Goal: Information Seeking & Learning: Learn about a topic

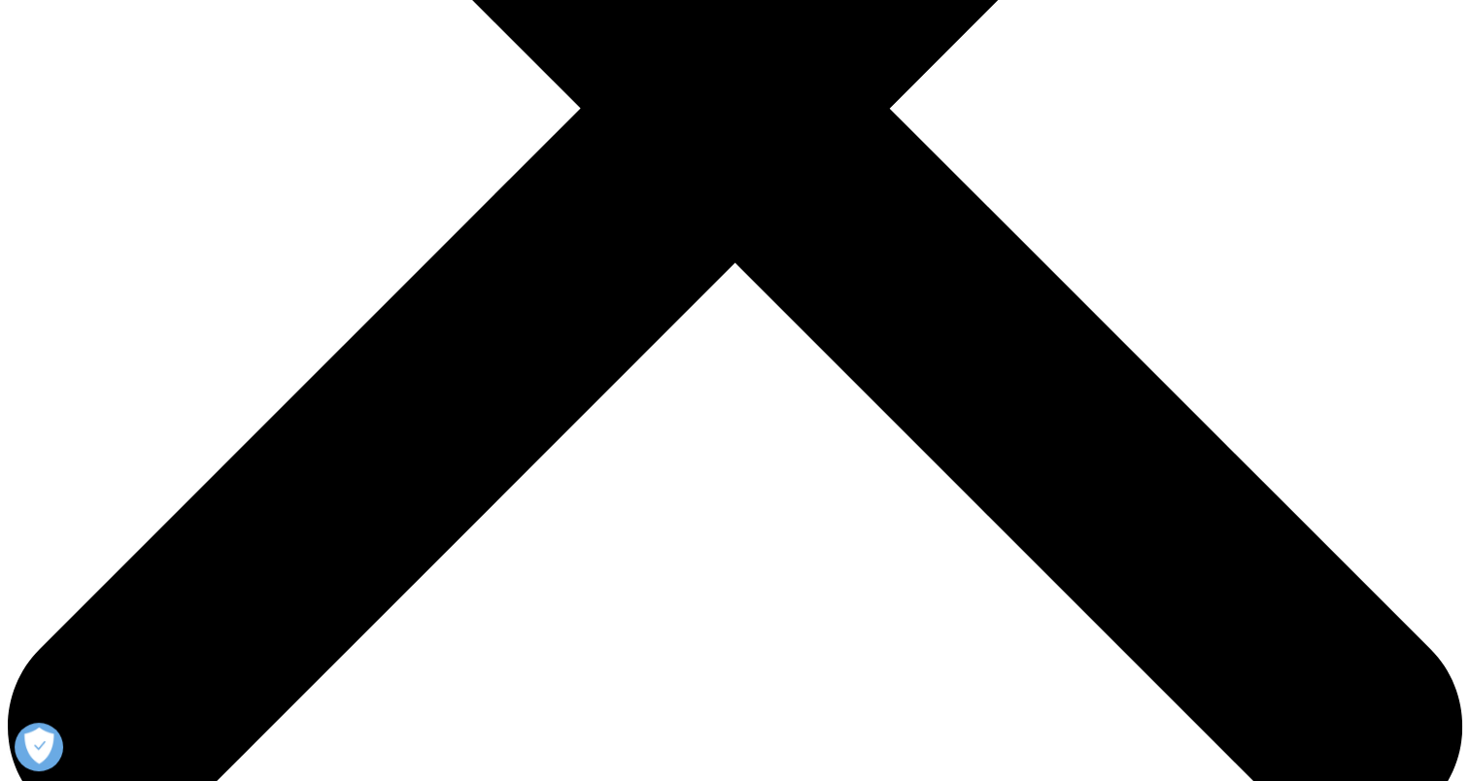
drag, startPoint x: 471, startPoint y: 382, endPoint x: 679, endPoint y: 447, distance: 217.9
drag, startPoint x: 679, startPoint y: 447, endPoint x: 760, endPoint y: 476, distance: 85.8
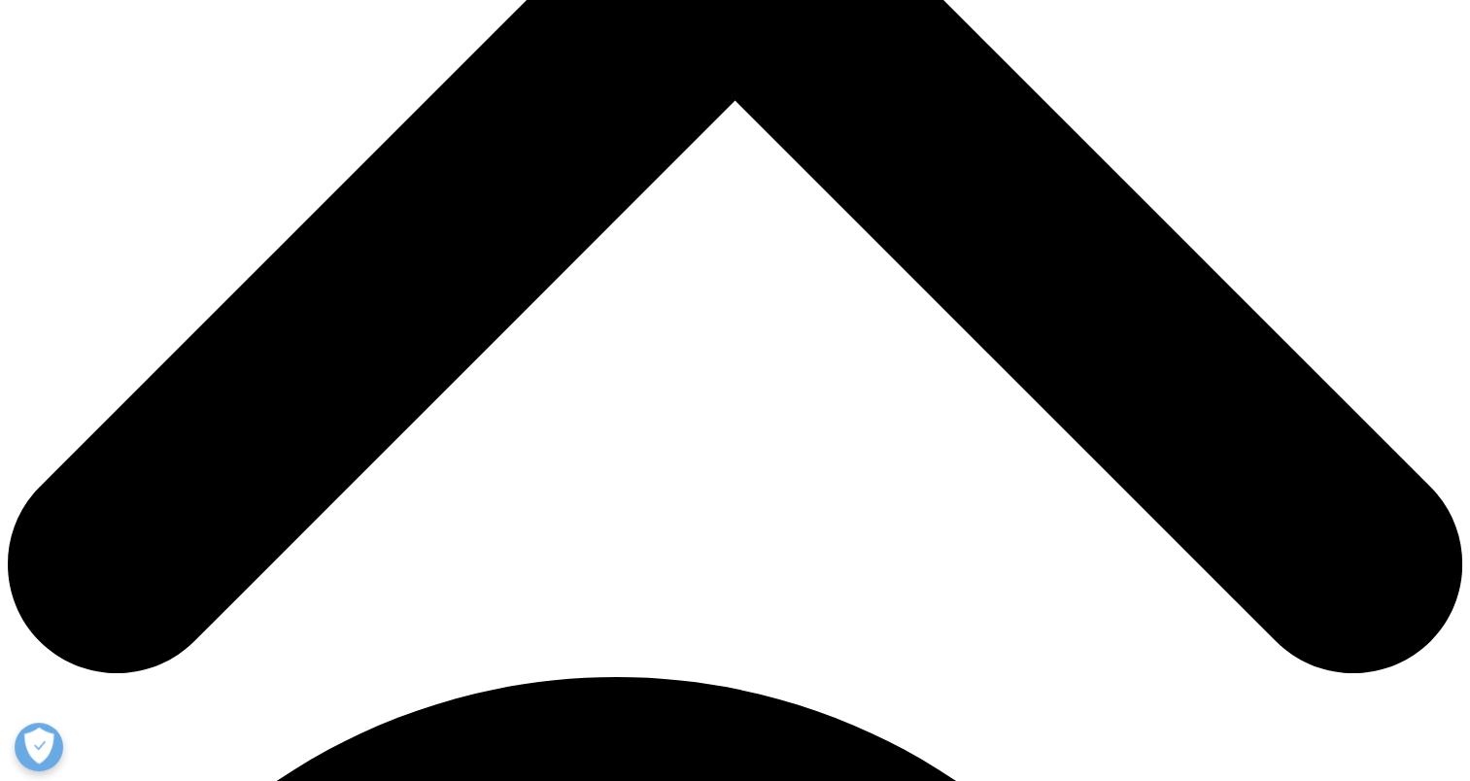
drag, startPoint x: 640, startPoint y: 562, endPoint x: 804, endPoint y: 577, distance: 164.0
drag, startPoint x: 804, startPoint y: 577, endPoint x: 726, endPoint y: 599, distance: 80.6
drag, startPoint x: 612, startPoint y: 578, endPoint x: 1051, endPoint y: 588, distance: 439.3
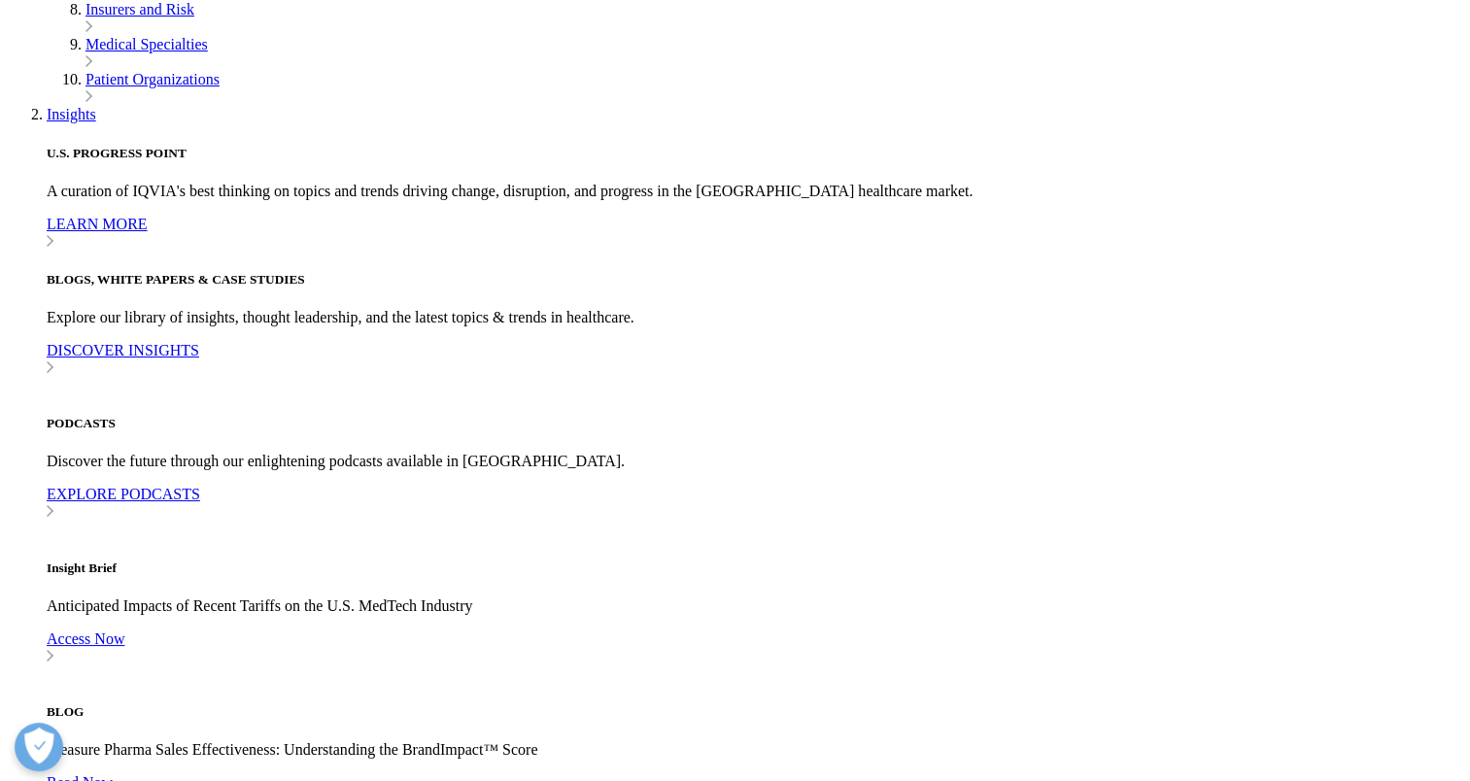
drag, startPoint x: 511, startPoint y: 583, endPoint x: 672, endPoint y: 587, distance: 161.3
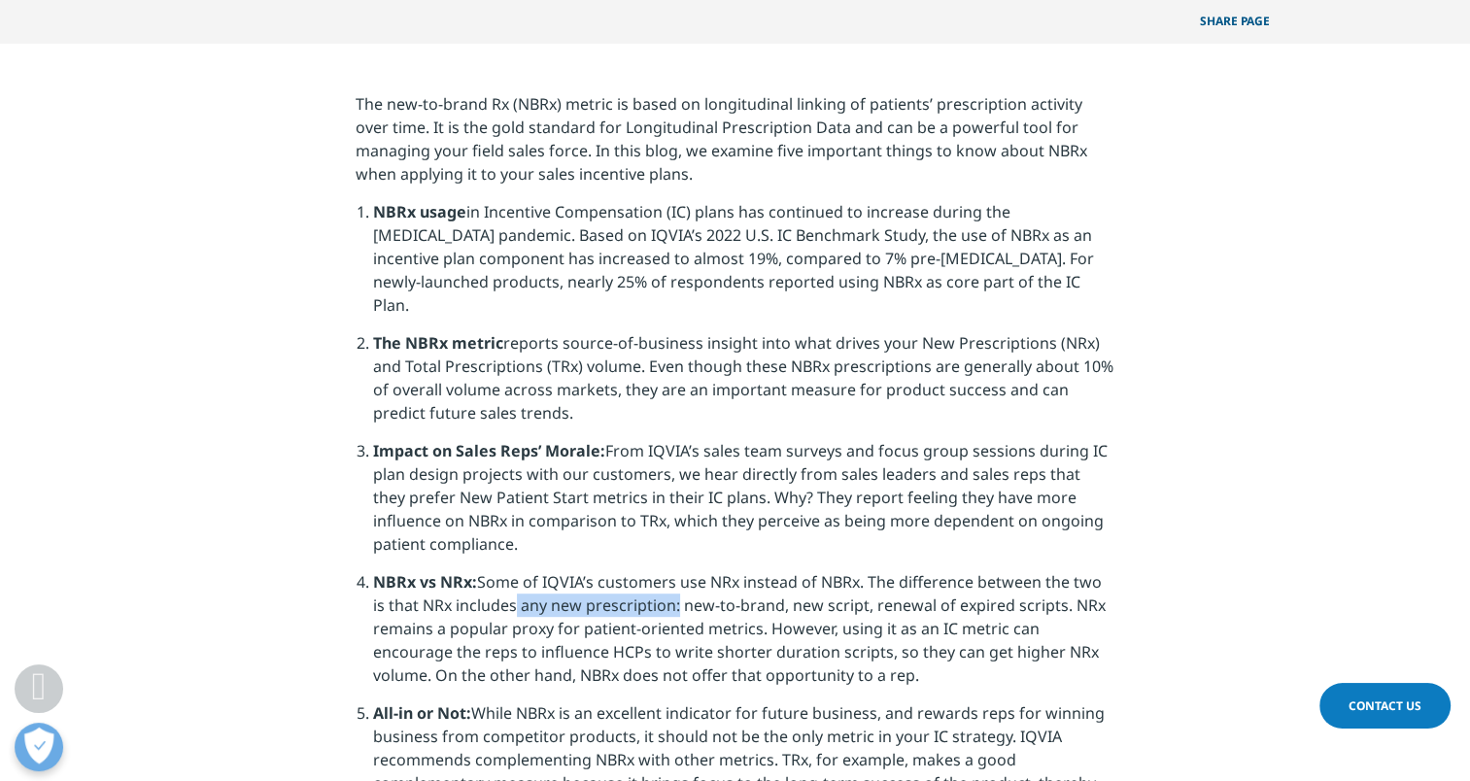
click at [672, 587] on li "NBRx vs NRx: Some of IQVIA’s customers use NRx instead of NBRx. The difference …" at bounding box center [743, 635] width 741 height 131
drag, startPoint x: 672, startPoint y: 587, endPoint x: 689, endPoint y: 587, distance: 16.5
click at [672, 587] on li "NBRx vs NRx: Some of IQVIA’s customers use NRx instead of NBRx. The difference …" at bounding box center [743, 636] width 741 height 131
click at [772, 591] on li "NBRx vs NRx: Some of IQVIA’s customers use NRx instead of NBRx. The difference …" at bounding box center [743, 636] width 741 height 131
drag, startPoint x: 674, startPoint y: 589, endPoint x: 827, endPoint y: 591, distance: 152.6
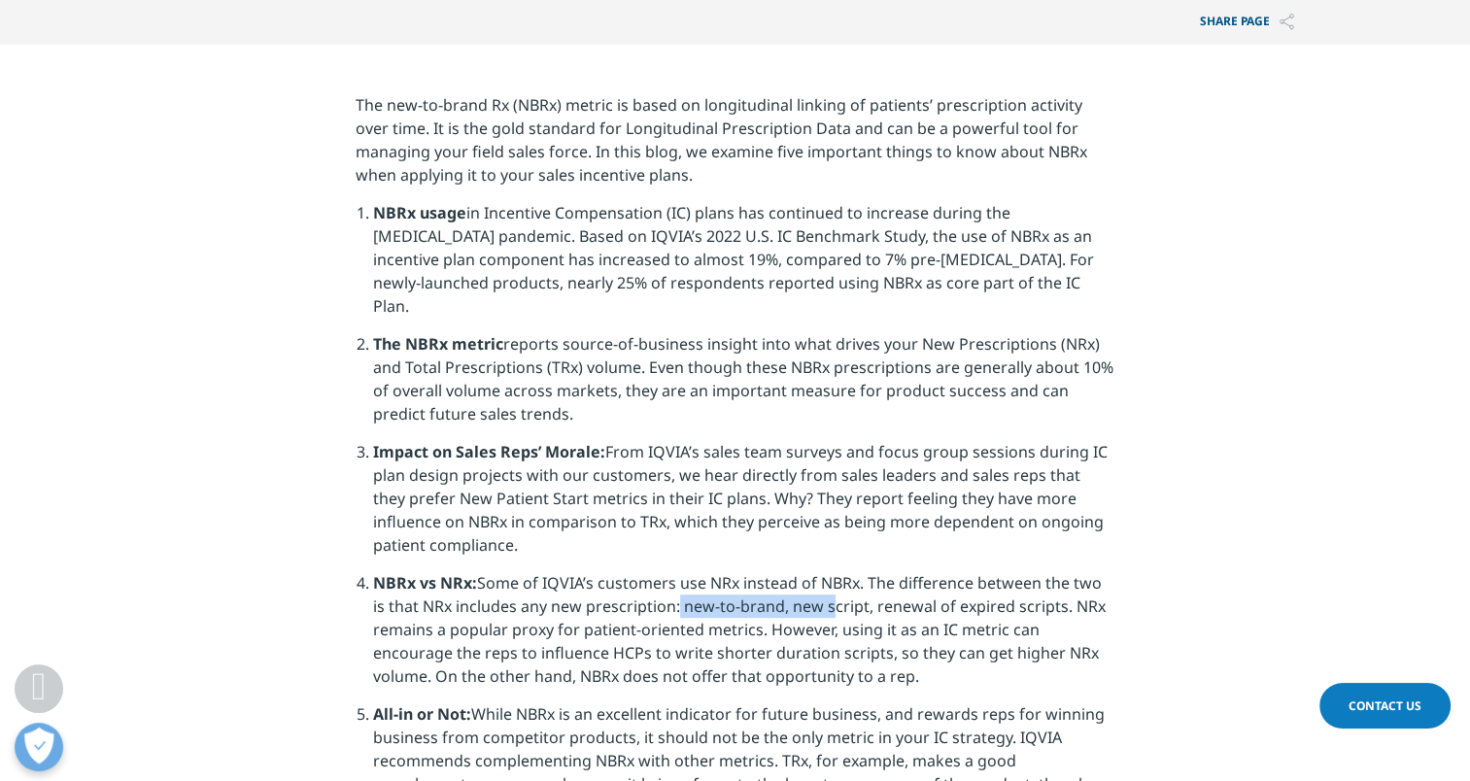
click at [826, 591] on li "NBRx vs NRx: Some of IQVIA’s customers use NRx instead of NBRx. The difference …" at bounding box center [743, 636] width 741 height 131
click at [827, 591] on li "NBRx vs NRx: Some of IQVIA’s customers use NRx instead of NBRx. The difference …" at bounding box center [743, 636] width 741 height 131
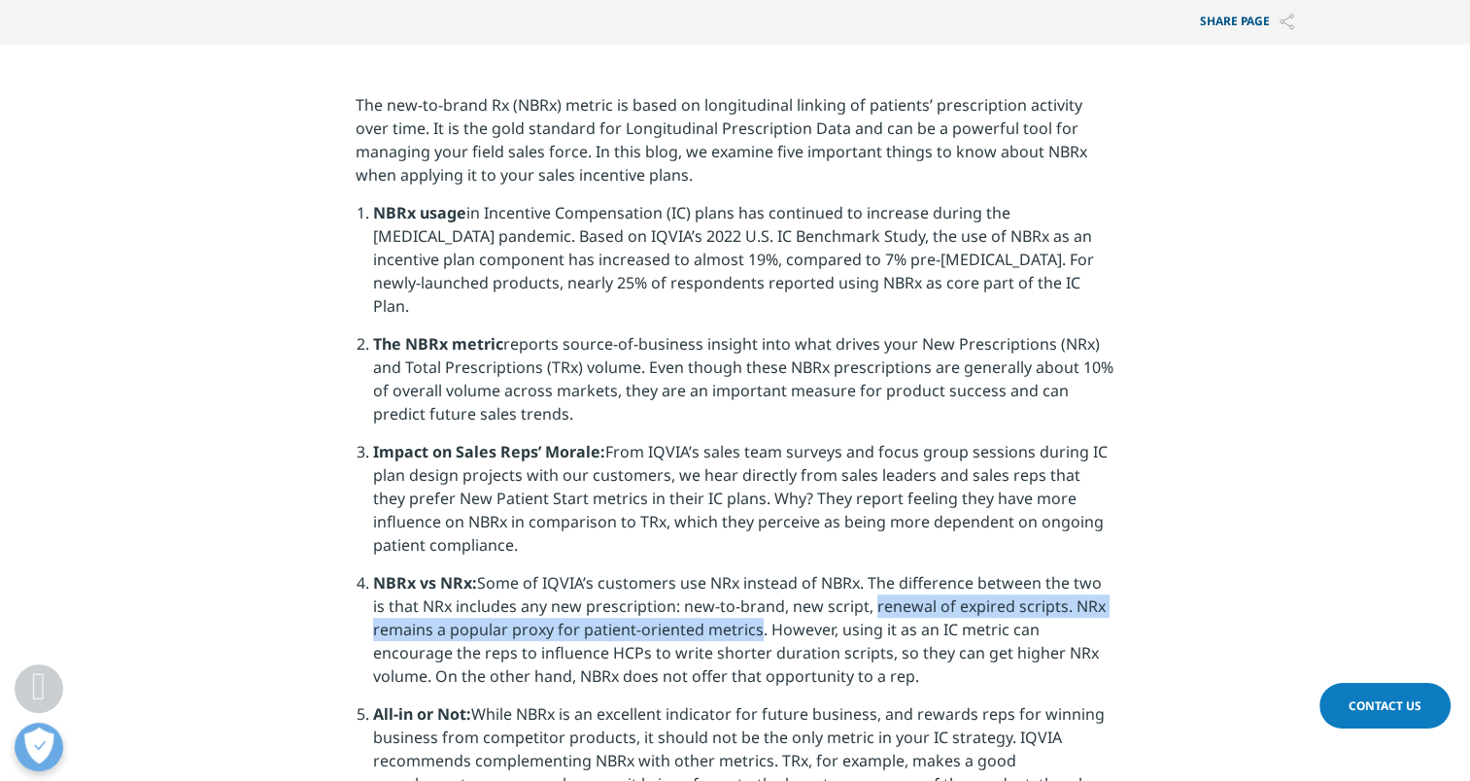
drag, startPoint x: 867, startPoint y: 587, endPoint x: 747, endPoint y: 605, distance: 120.9
click at [747, 605] on li "NBRx vs NRx: Some of IQVIA’s customers use NRx instead of NBRx. The difference …" at bounding box center [743, 636] width 741 height 131
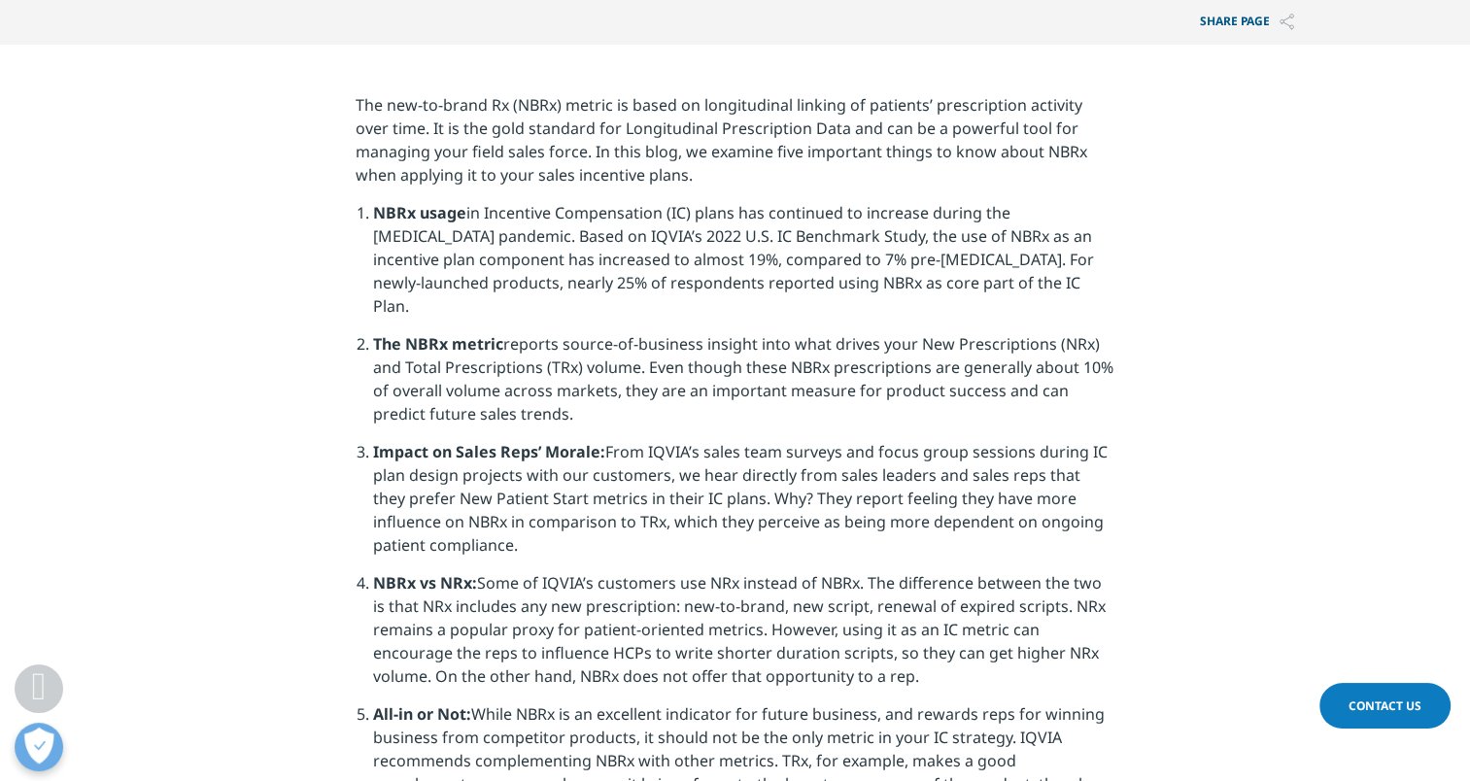
drag, startPoint x: 747, startPoint y: 605, endPoint x: 844, endPoint y: 619, distance: 98.1
click at [844, 619] on li "NBRx vs NRx: Some of IQVIA’s customers use NRx instead of NBRx. The difference …" at bounding box center [743, 636] width 741 height 131
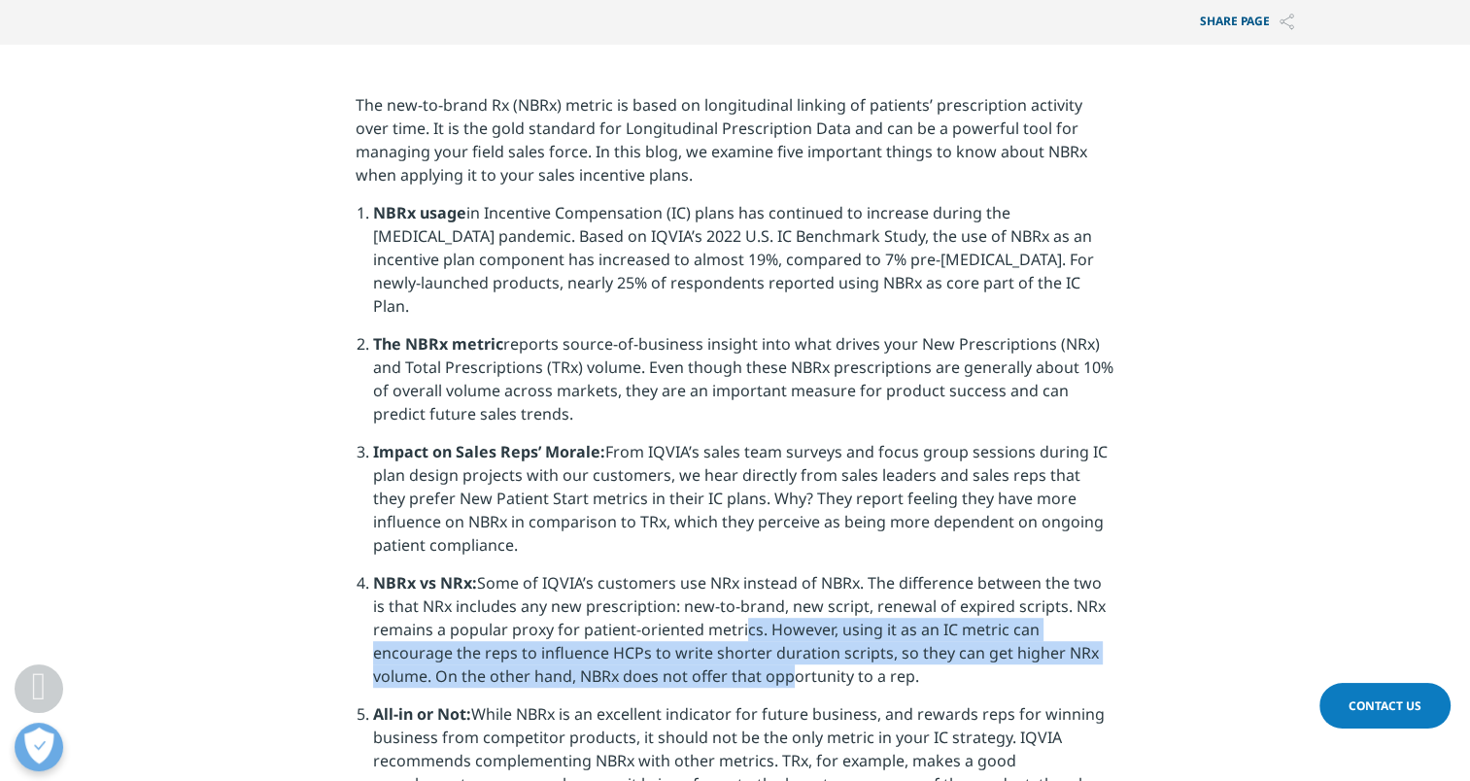
drag, startPoint x: 737, startPoint y: 604, endPoint x: 786, endPoint y: 650, distance: 67.4
click at [786, 650] on li "NBRx vs NRx: Some of IQVIA’s customers use NRx instead of NBRx. The difference …" at bounding box center [743, 636] width 741 height 131
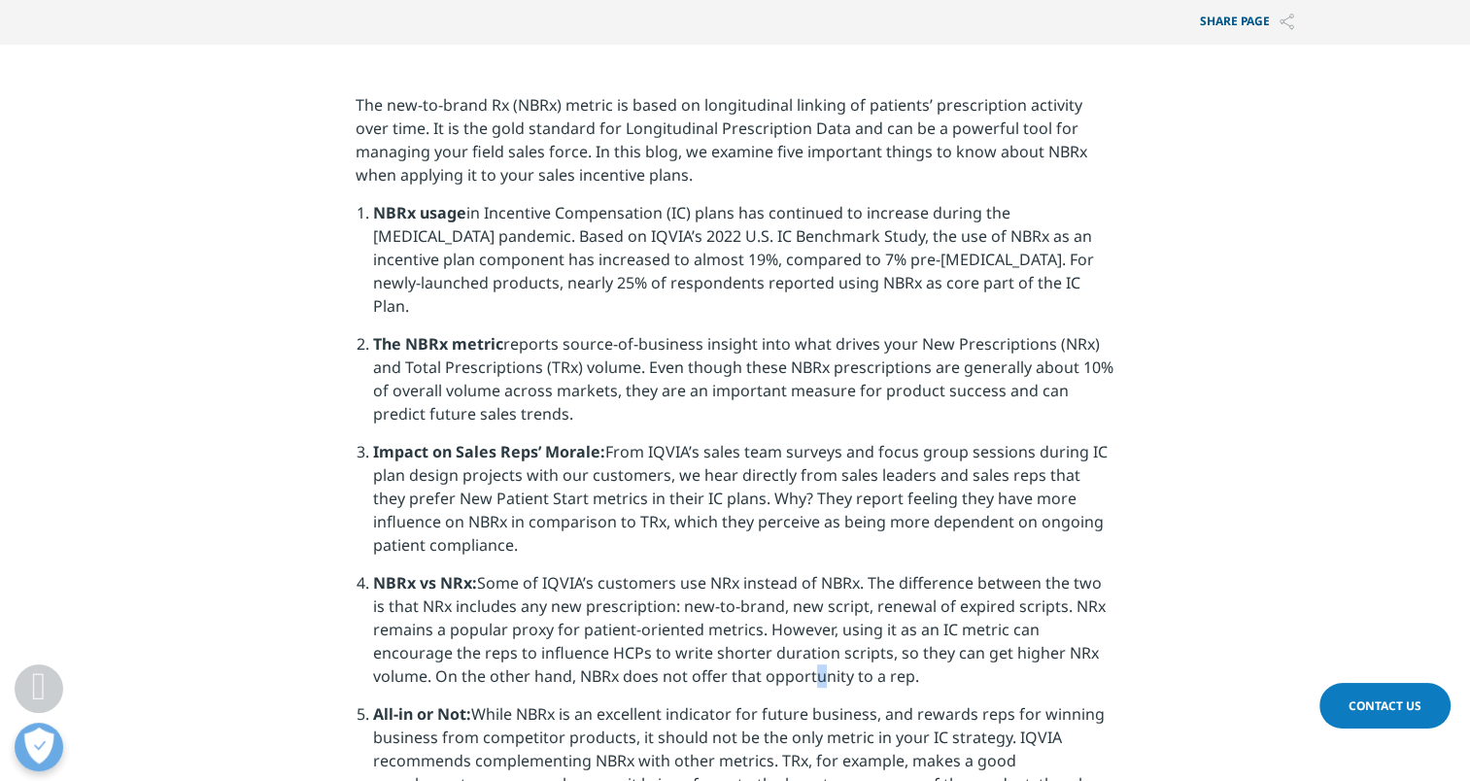
drag, startPoint x: 786, startPoint y: 650, endPoint x: 810, endPoint y: 652, distance: 24.4
click at [810, 652] on li "NBRx vs NRx: Some of IQVIA’s customers use NRx instead of NBRx. The difference …" at bounding box center [743, 636] width 741 height 131
drag, startPoint x: 810, startPoint y: 652, endPoint x: 919, endPoint y: 656, distance: 108.9
click at [919, 656] on li "NBRx vs NRx: Some of IQVIA’s customers use NRx instead of NBRx. The difference …" at bounding box center [743, 636] width 741 height 131
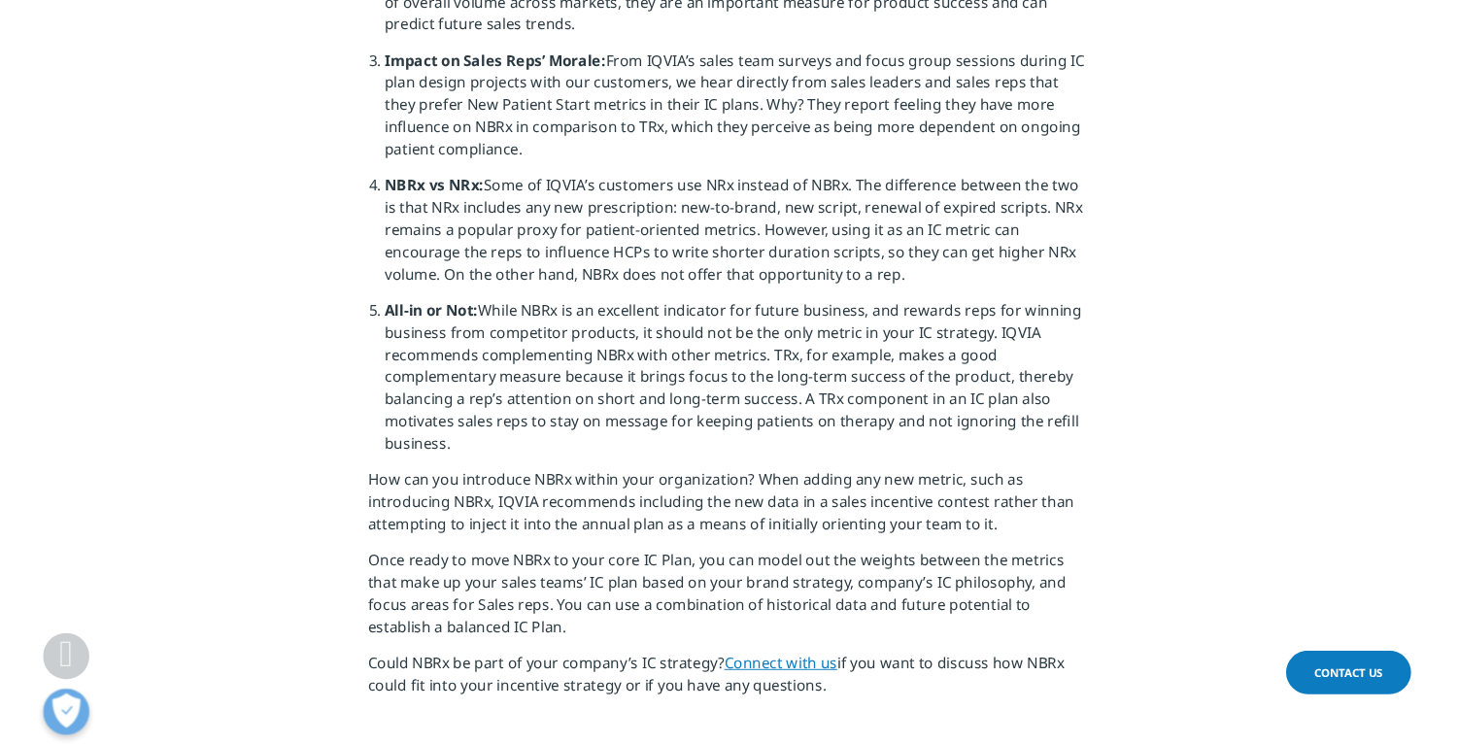
scroll to position [1199, 0]
